Goal: Task Accomplishment & Management: Use online tool/utility

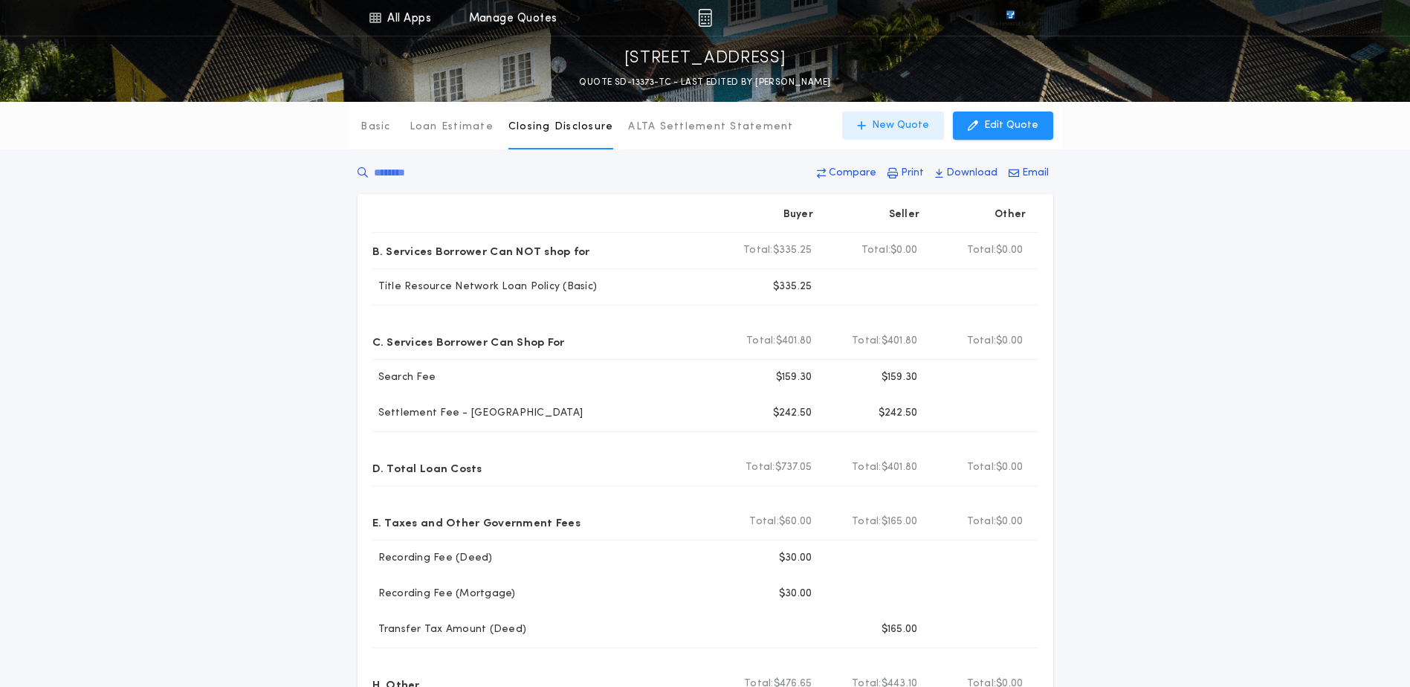
click at [881, 120] on p "New Quote" at bounding box center [900, 125] width 57 height 15
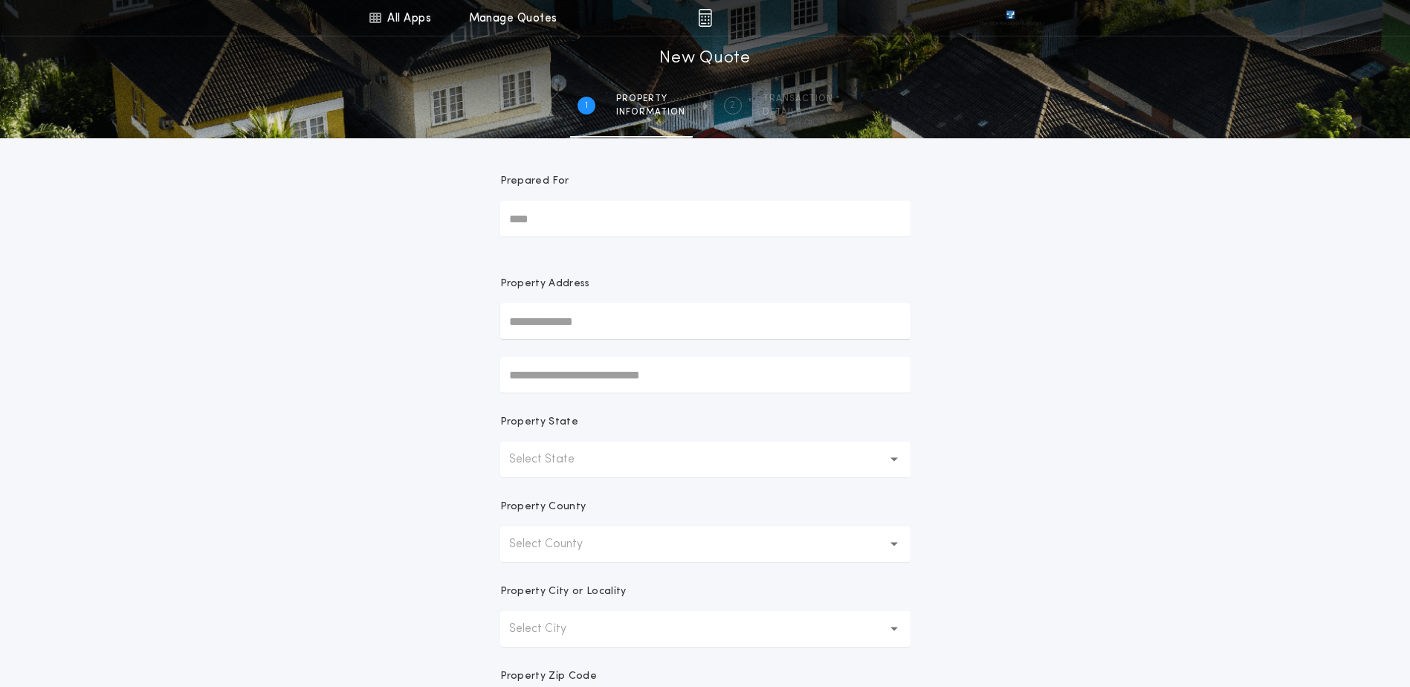
click at [628, 317] on input "text" at bounding box center [705, 321] width 410 height 36
paste input "**********"
type input "**********"
click at [640, 346] on button "[STREET_ADDRESS]" at bounding box center [705, 351] width 410 height 22
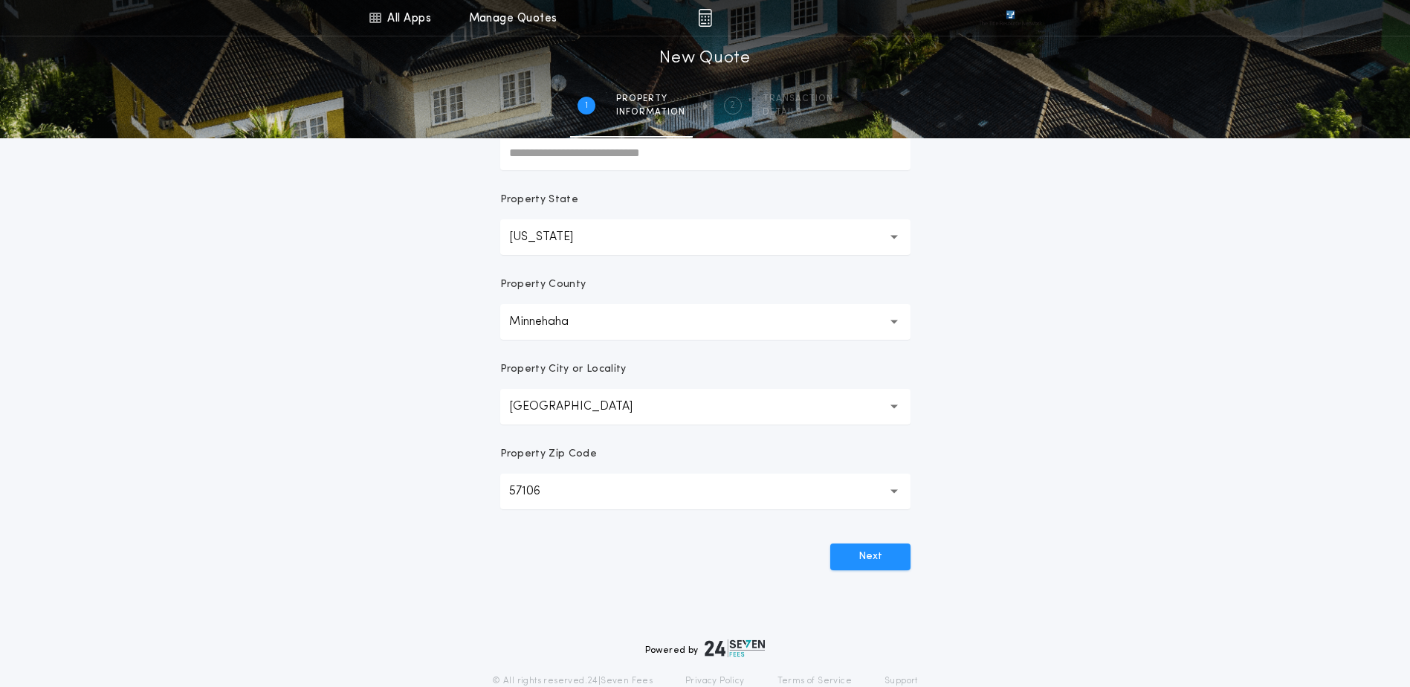
scroll to position [223, 0]
click at [865, 554] on button "Next" at bounding box center [870, 556] width 80 height 27
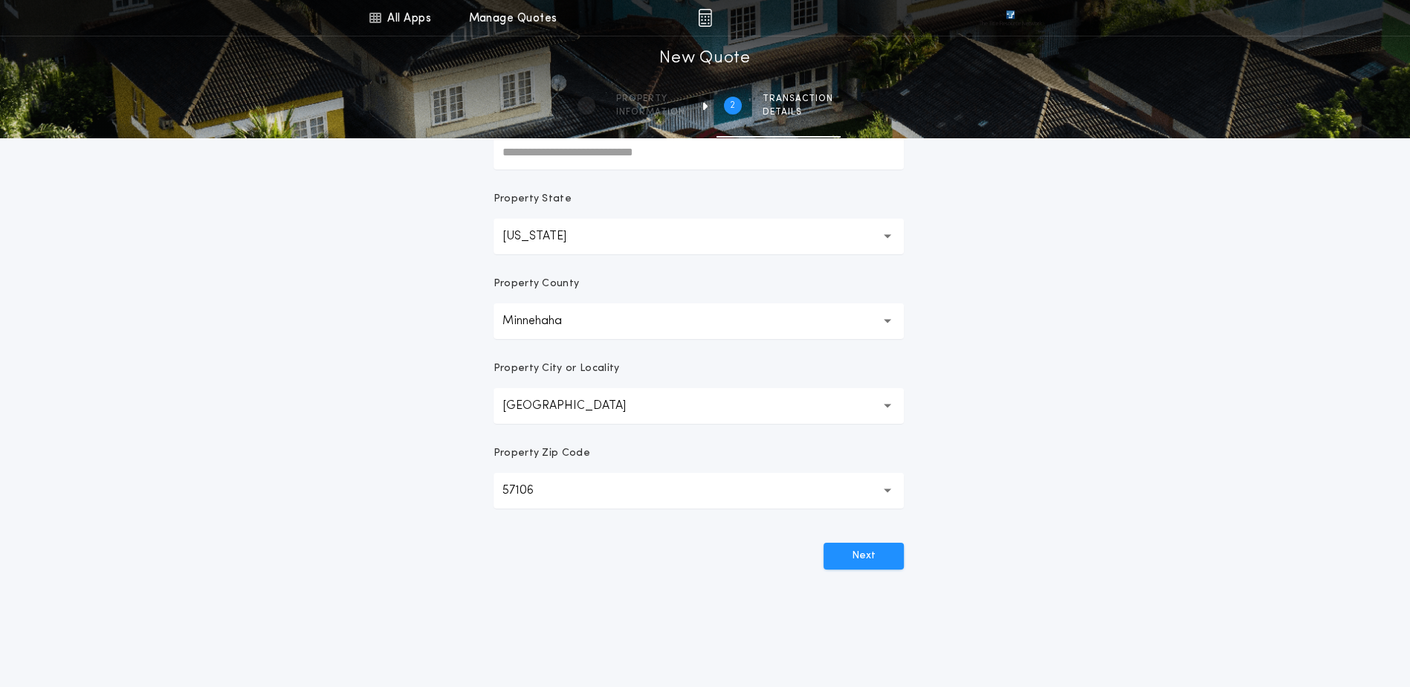
scroll to position [0, 0]
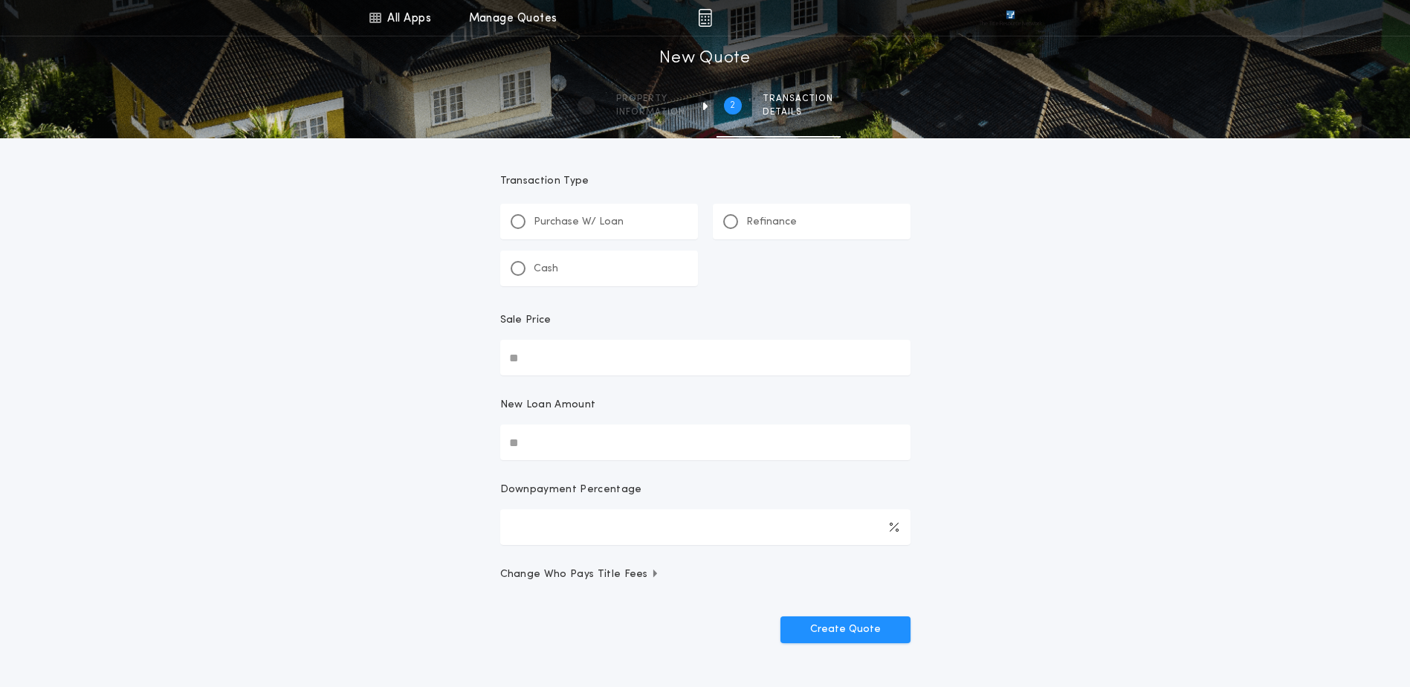
click at [758, 219] on p "Refinance" at bounding box center [771, 222] width 51 height 15
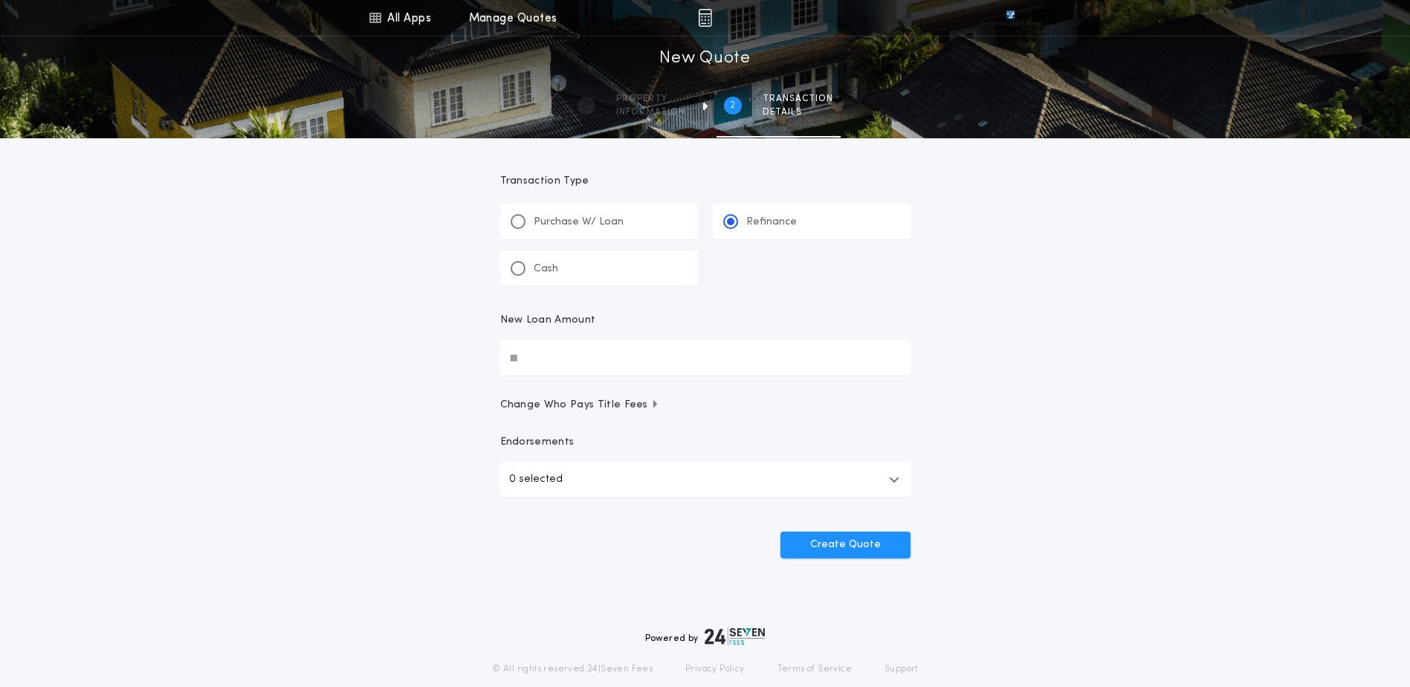
click at [590, 343] on input "New Loan Amount" at bounding box center [705, 358] width 410 height 36
paste input "text"
type input "********"
drag, startPoint x: 765, startPoint y: 462, endPoint x: 760, endPoint y: 478, distance: 16.5
click at [768, 465] on button "0 selected" at bounding box center [705, 479] width 410 height 36
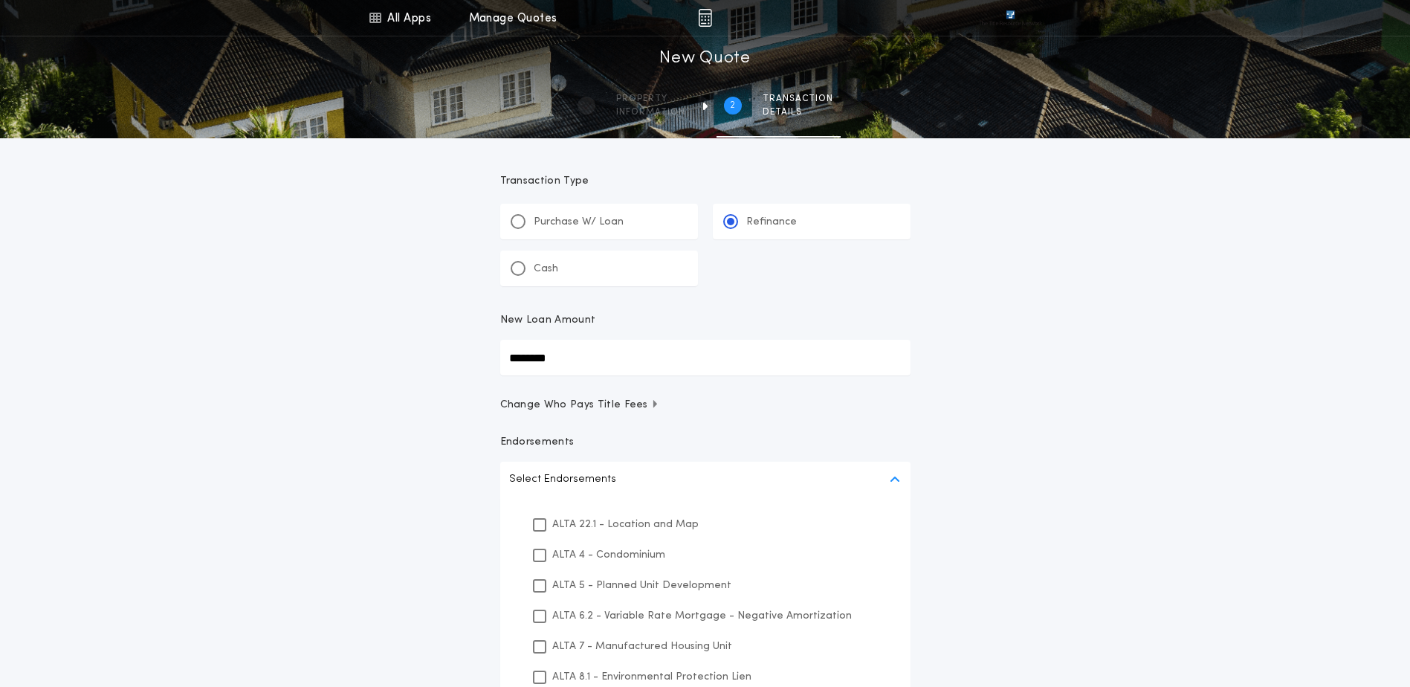
click at [646, 521] on p "ALTA 22.1 - Location and Map" at bounding box center [625, 524] width 146 height 16
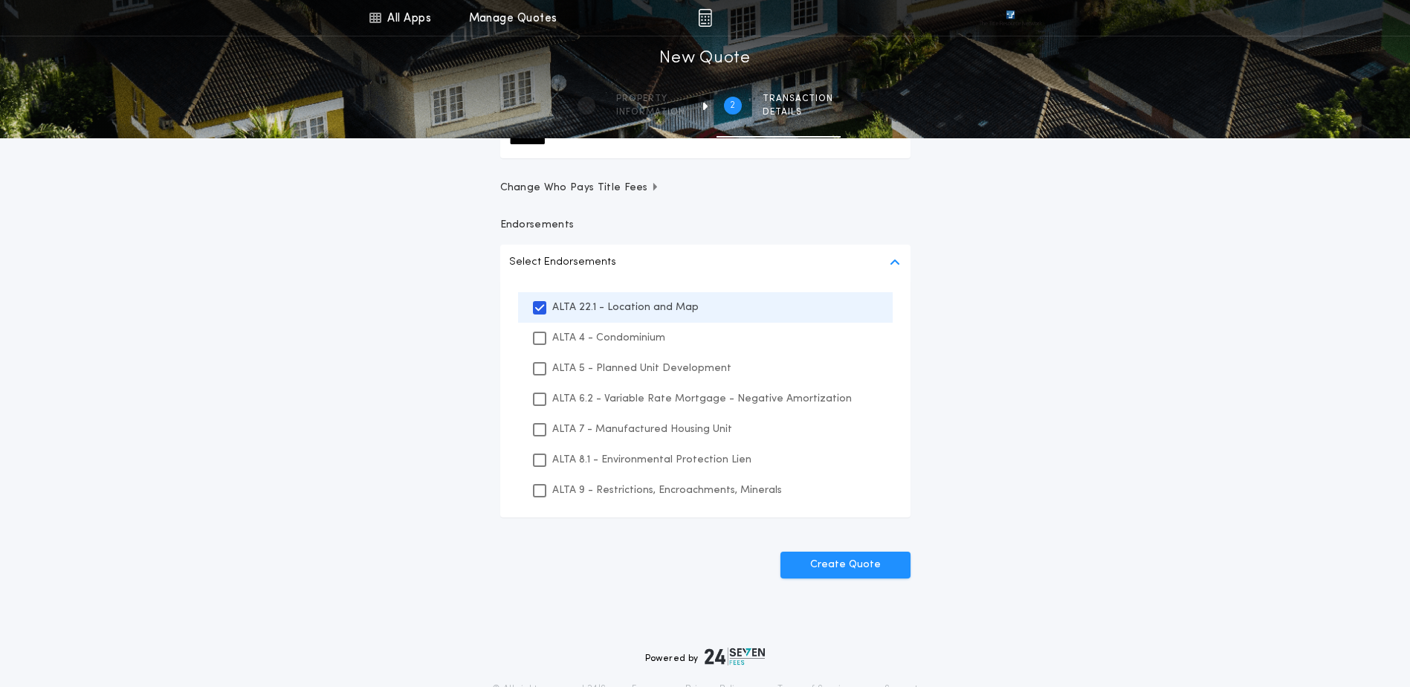
scroll to position [223, 0]
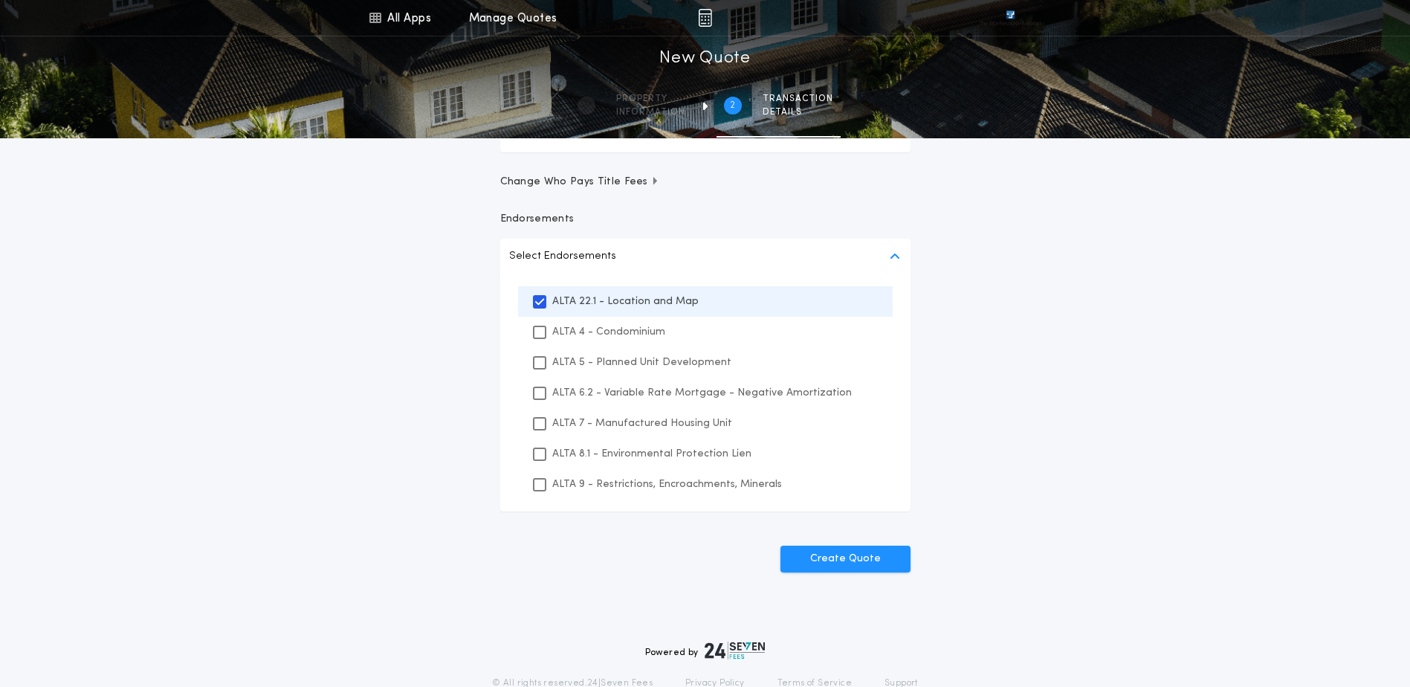
drag, startPoint x: 595, startPoint y: 477, endPoint x: 595, endPoint y: 456, distance: 21.6
click at [595, 470] on div "ALTA 9 - Restrictions, Encroachments, Minerals" at bounding box center [705, 484] width 375 height 30
click at [595, 456] on p "ALTA 8.1 - Environmental Protection Lien" at bounding box center [651, 454] width 199 height 16
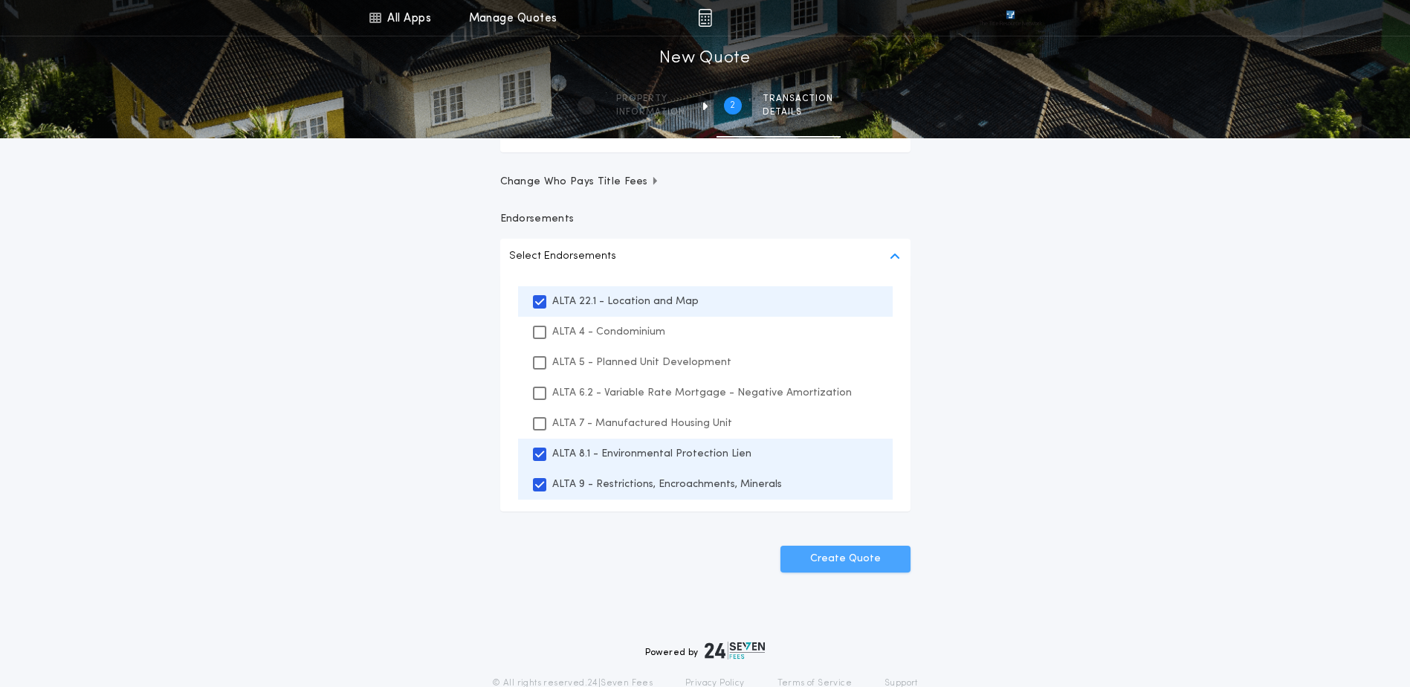
drag, startPoint x: 802, startPoint y: 554, endPoint x: 795, endPoint y: 546, distance: 10.0
click at [802, 551] on button "Create Quote" at bounding box center [845, 558] width 130 height 27
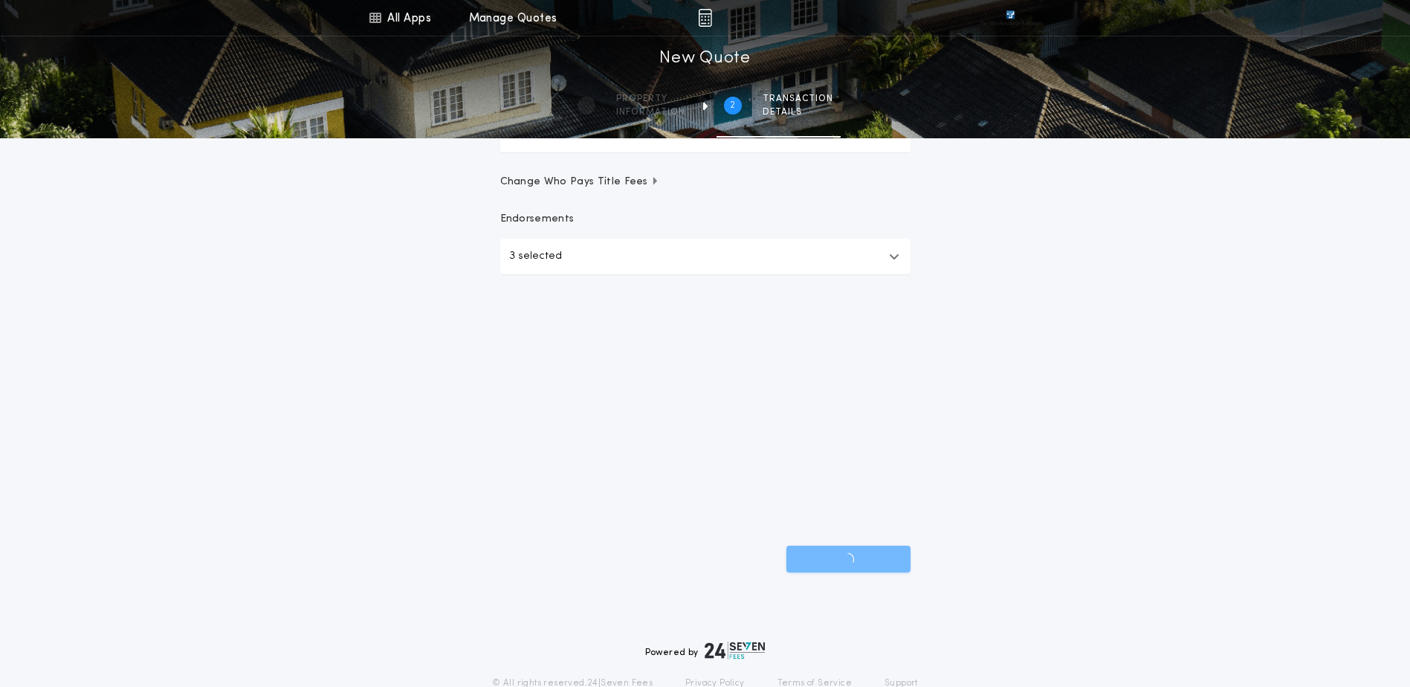
scroll to position [48, 0]
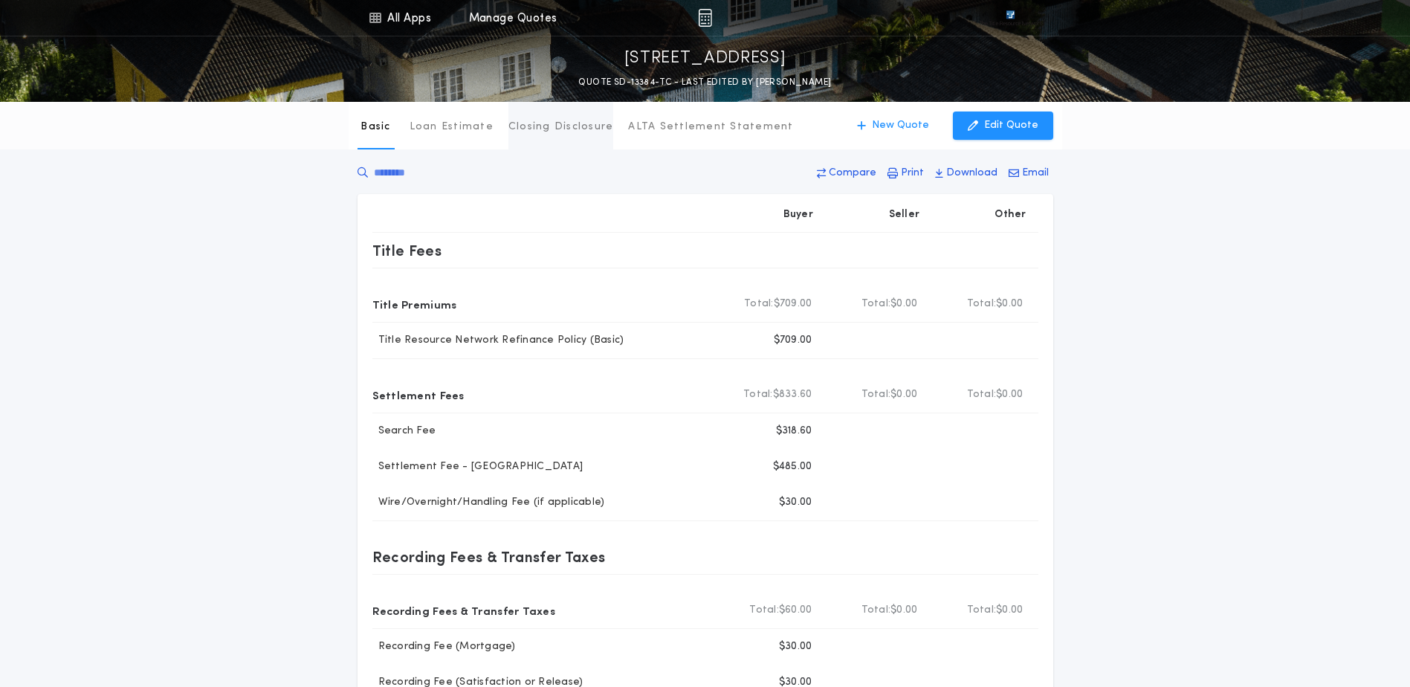
click at [572, 117] on button "Closing Disclosure" at bounding box center [561, 126] width 106 height 48
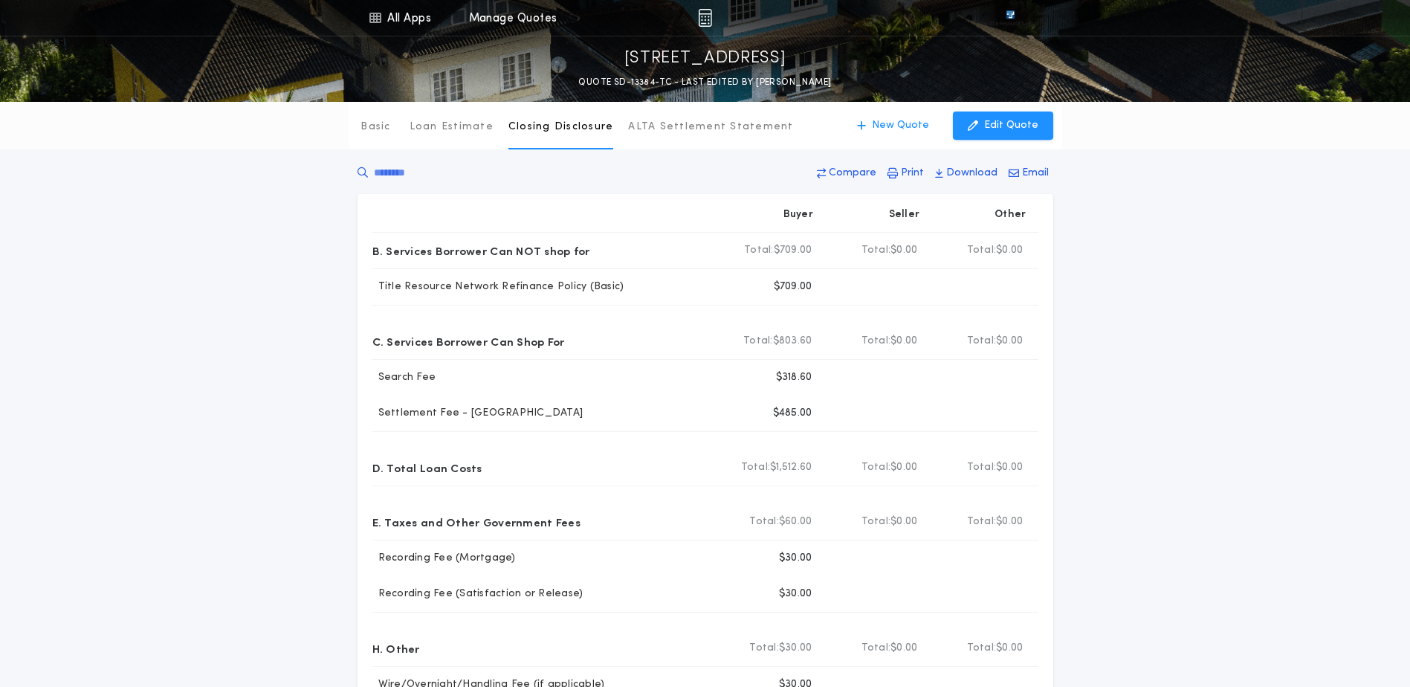
click at [54, 194] on div "Basic Loan Estimate Closing Disclosure ALTA Settlement Statement Closing Disclo…" at bounding box center [705, 458] width 1410 height 712
